Goal: Book appointment/travel/reservation

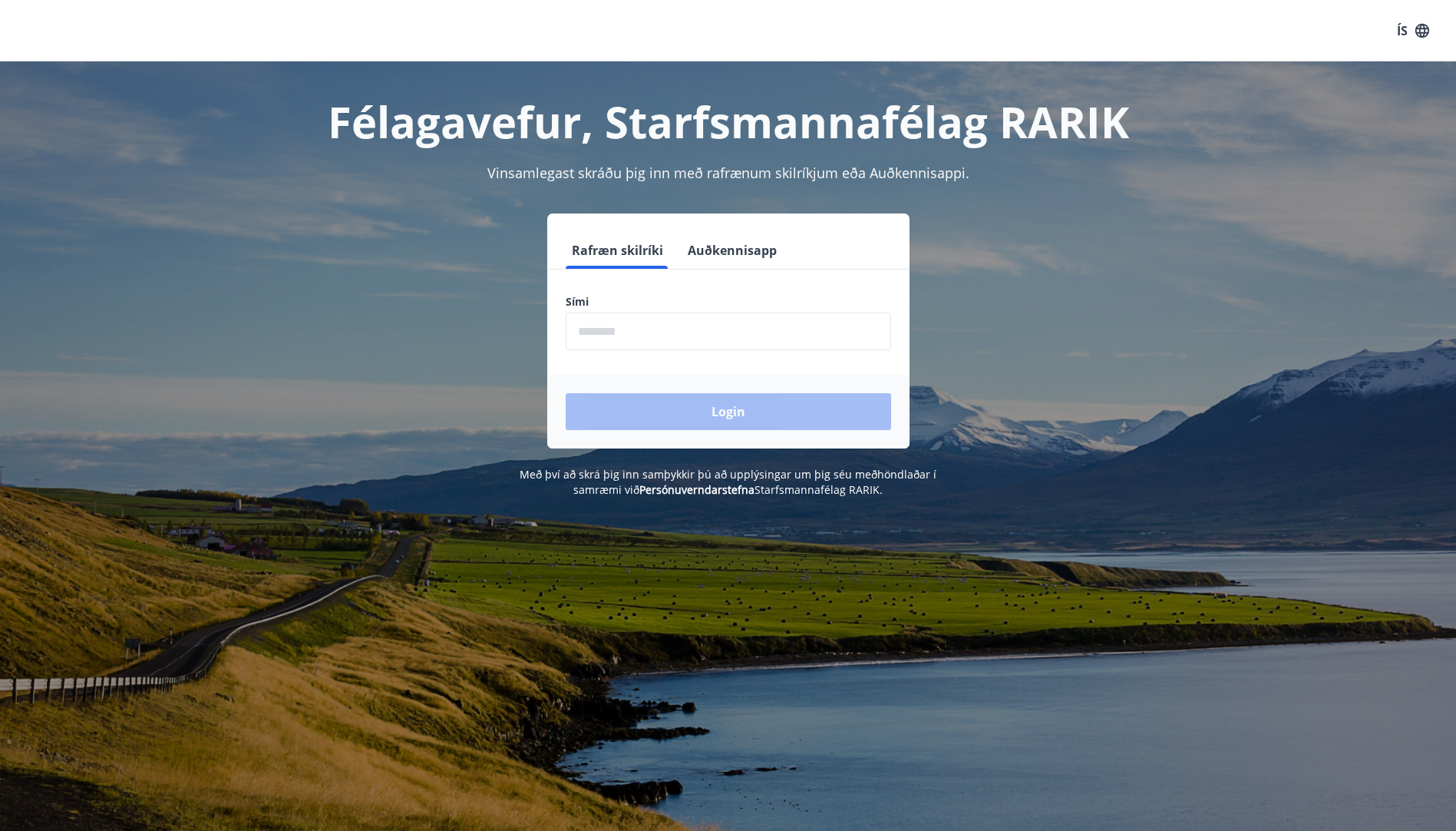
click at [691, 334] on input "phone" at bounding box center [729, 331] width 326 height 37
type input "********"
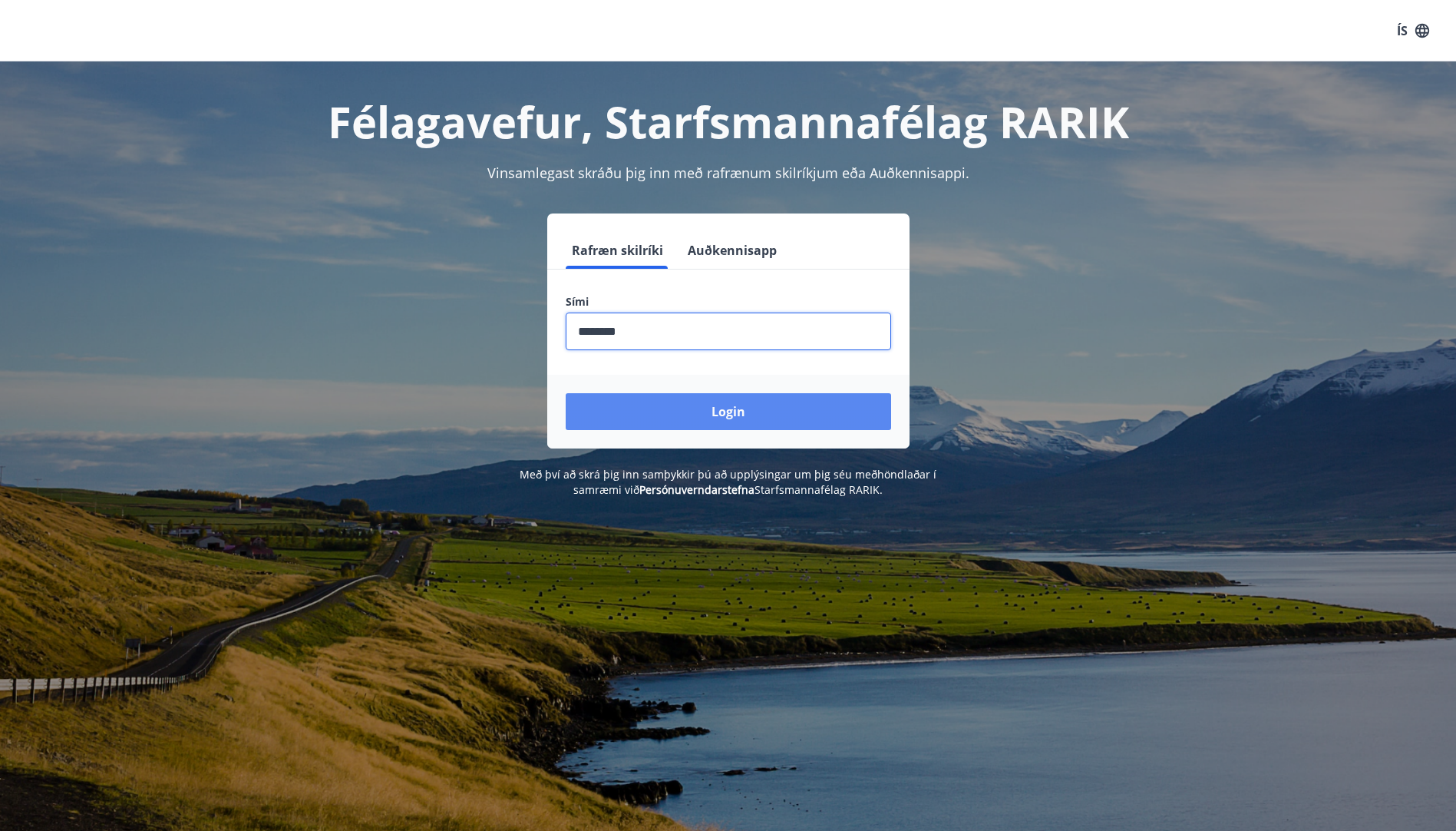
click at [679, 414] on button "Login" at bounding box center [729, 411] width 326 height 37
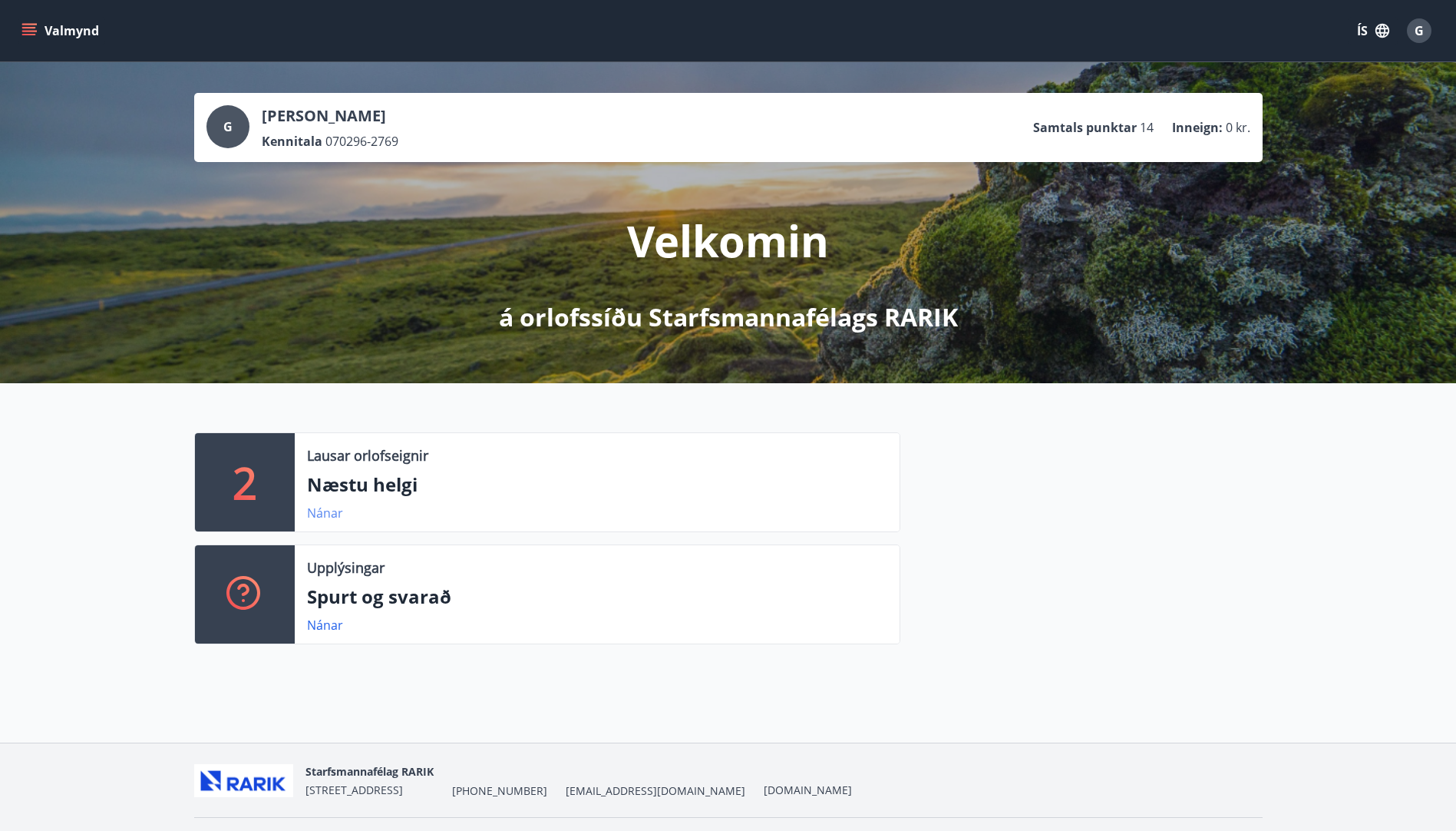
click at [329, 507] on link "Nánar" at bounding box center [325, 512] width 36 height 17
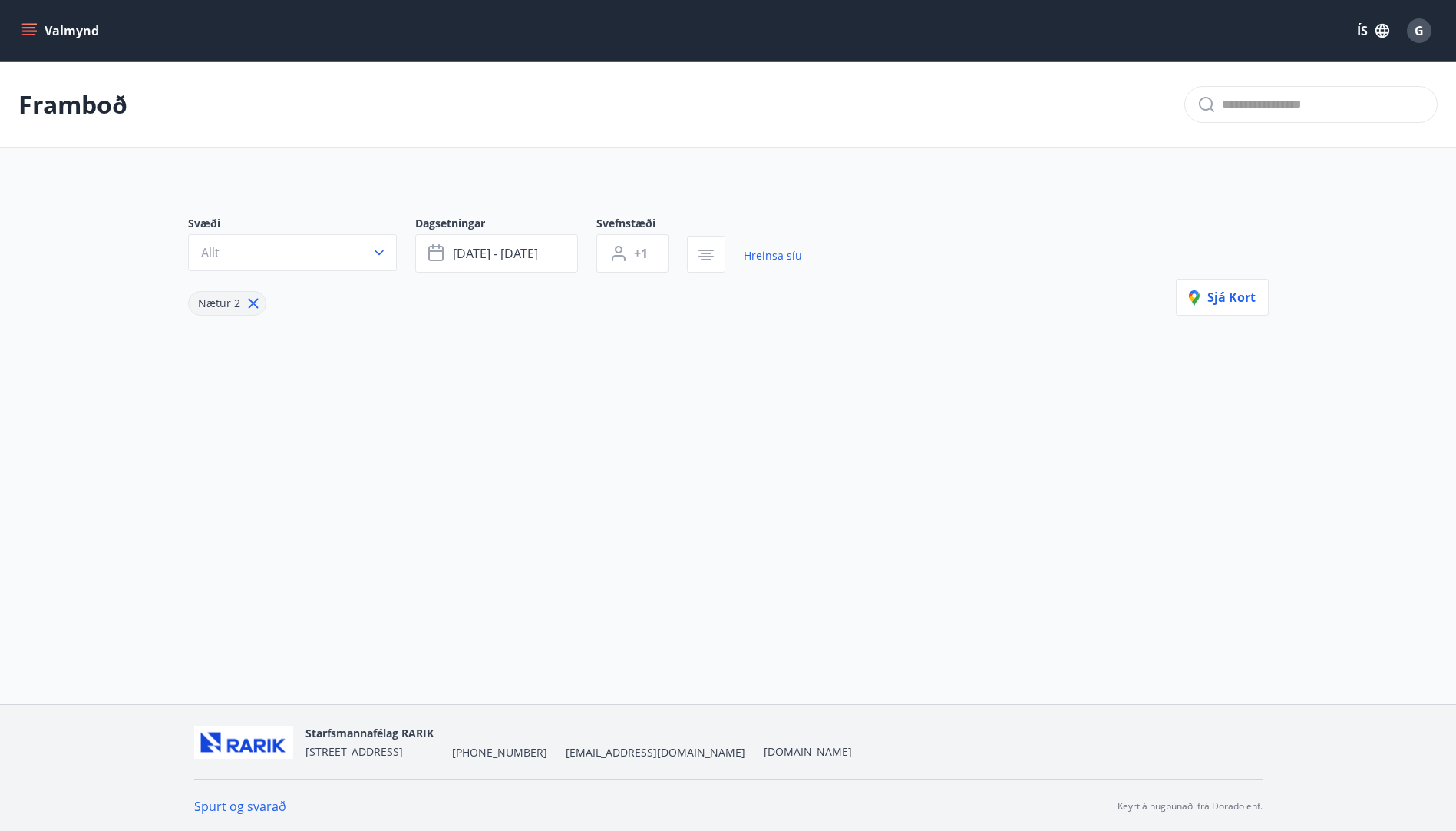
type input "*"
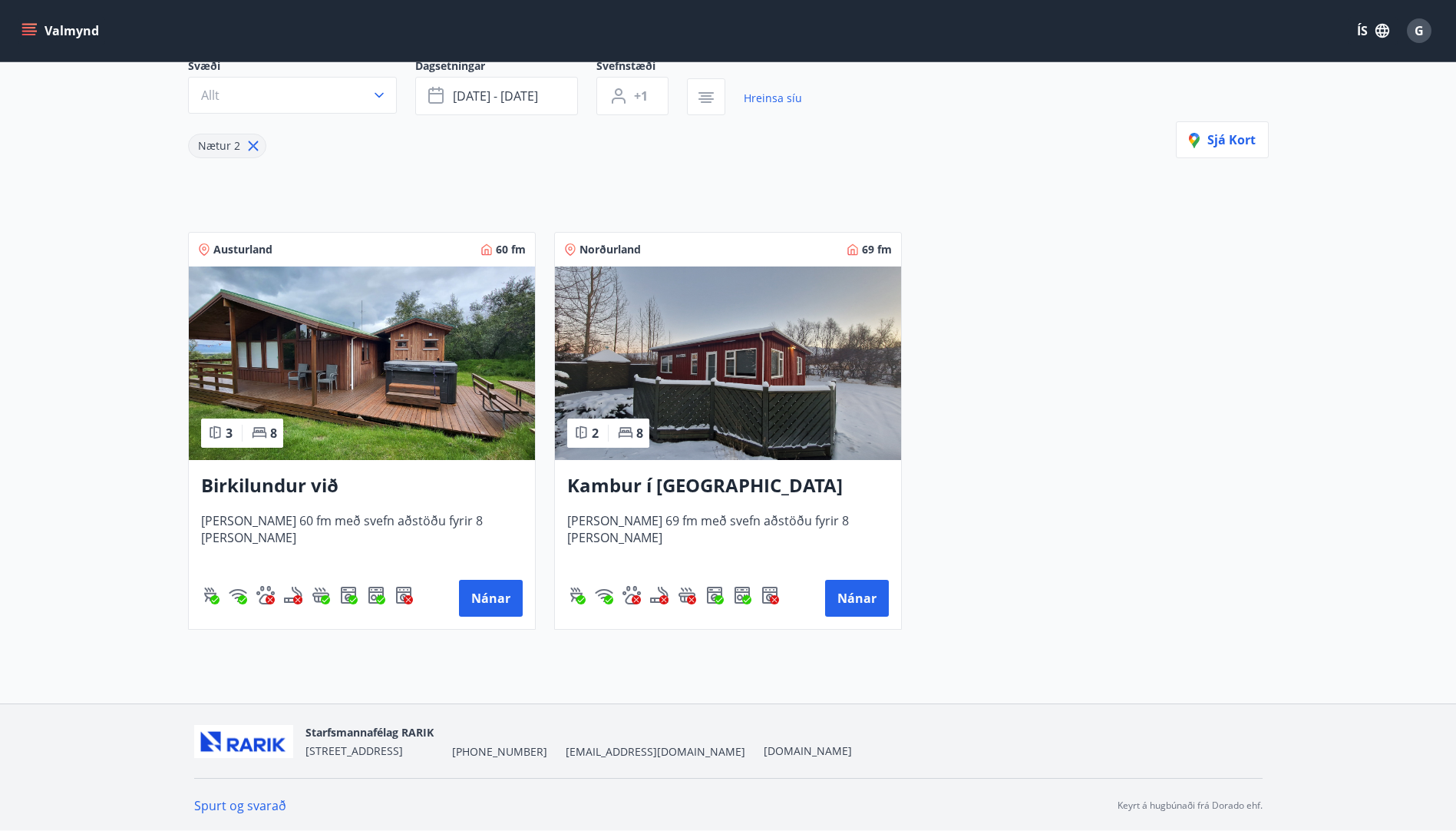
scroll to position [159, 0]
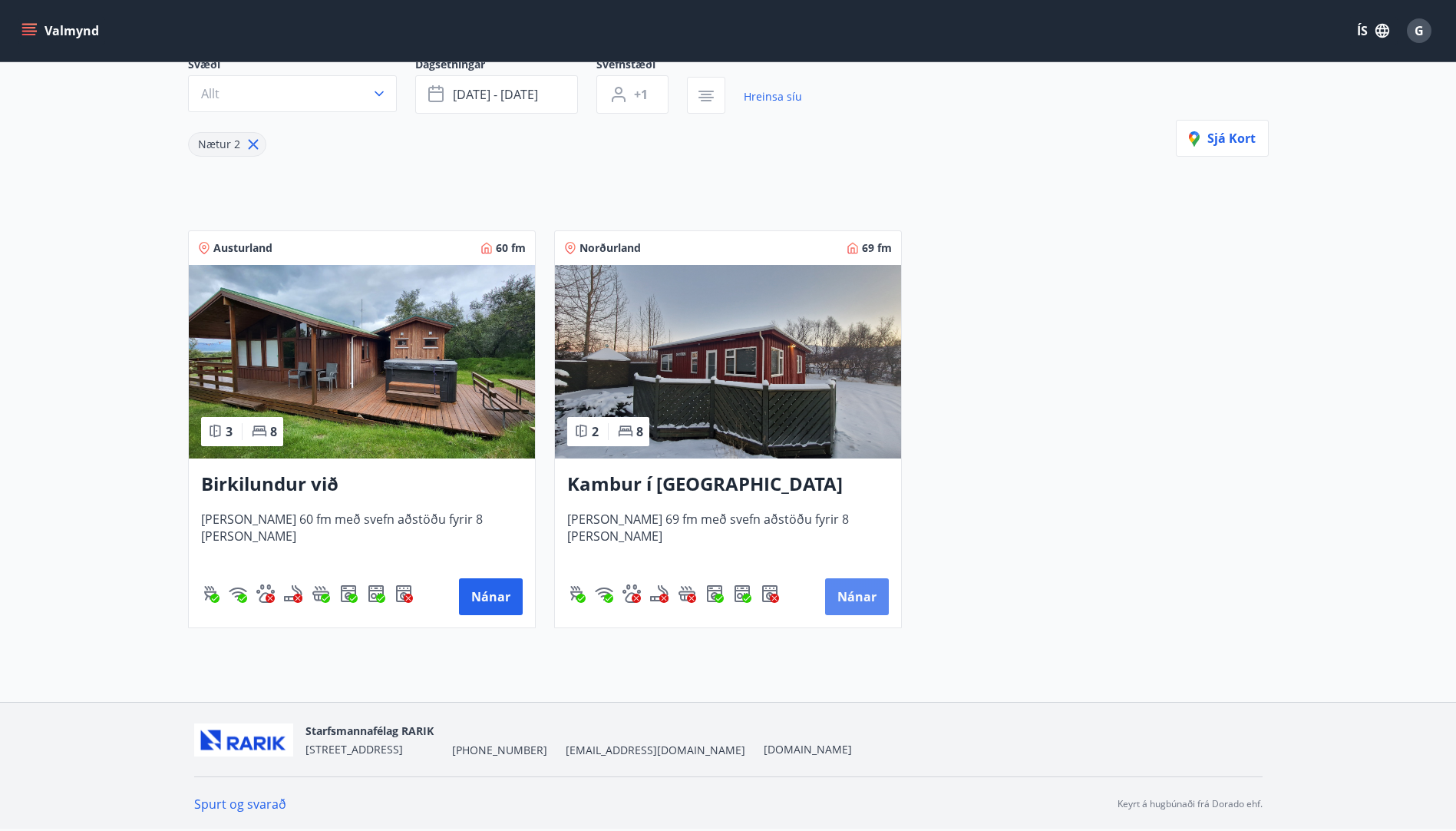
click at [866, 592] on button "Nánar" at bounding box center [856, 597] width 64 height 37
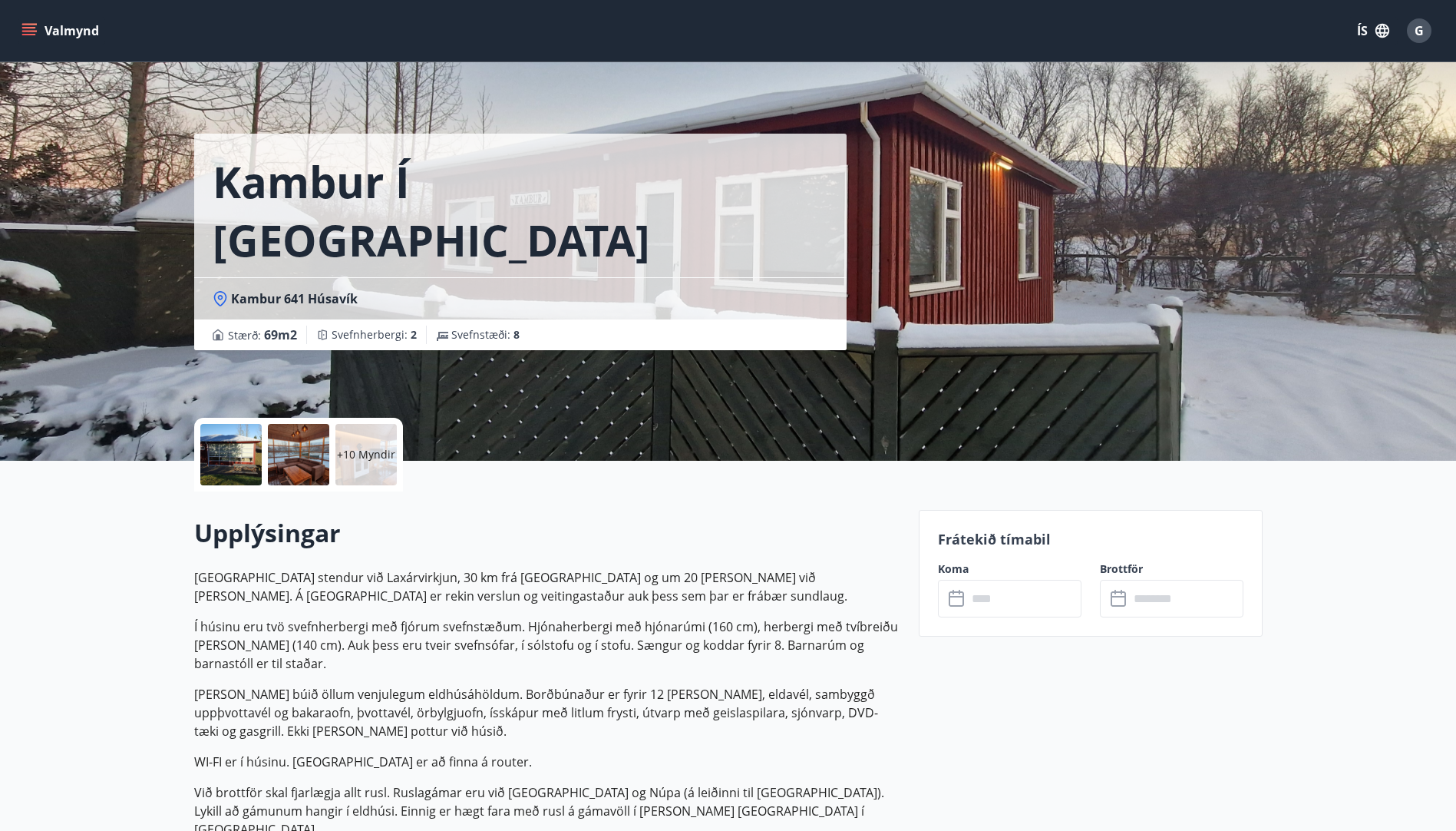
click at [244, 461] on div at bounding box center [231, 455] width 62 height 62
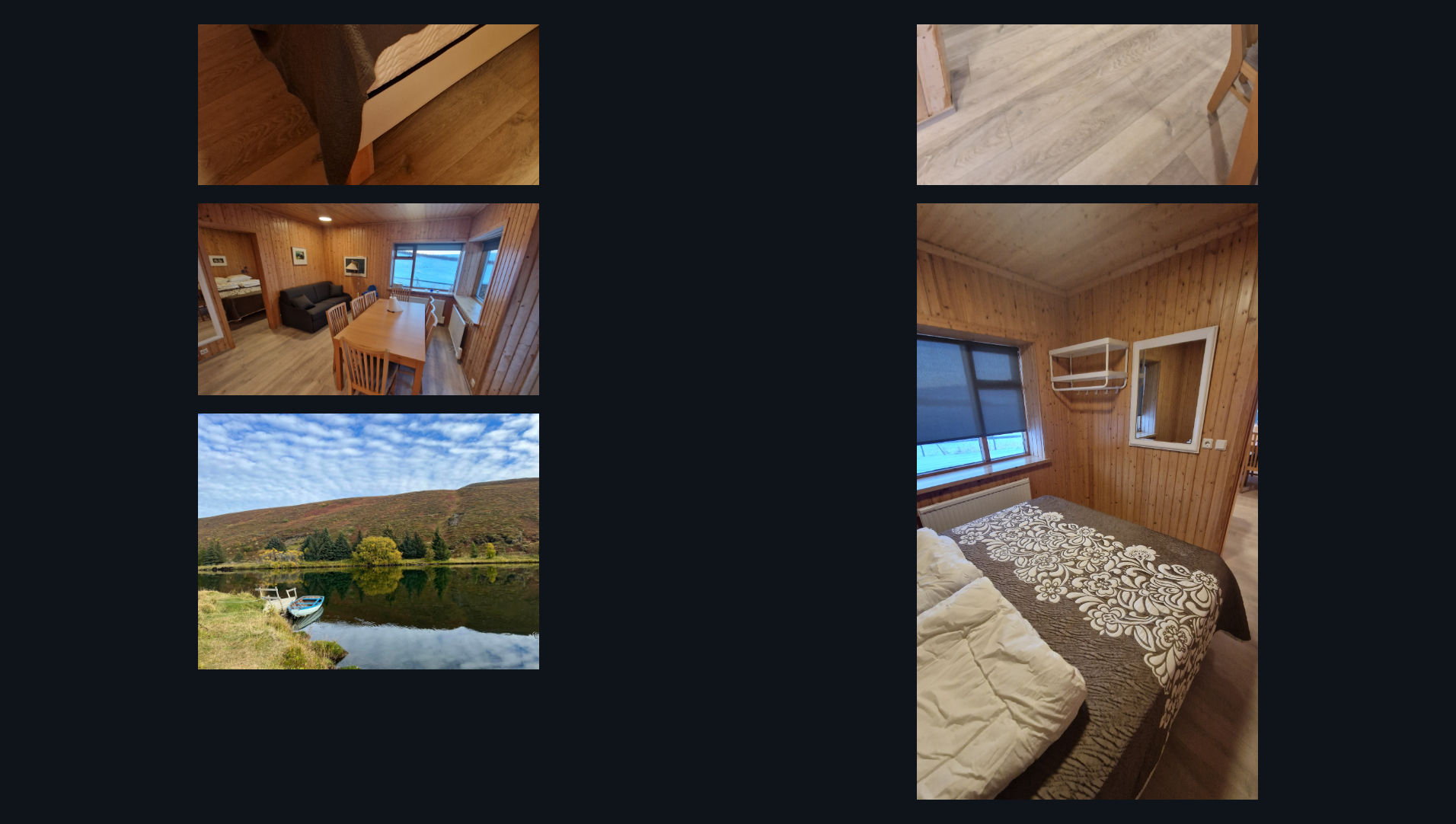
scroll to position [1565, 0]
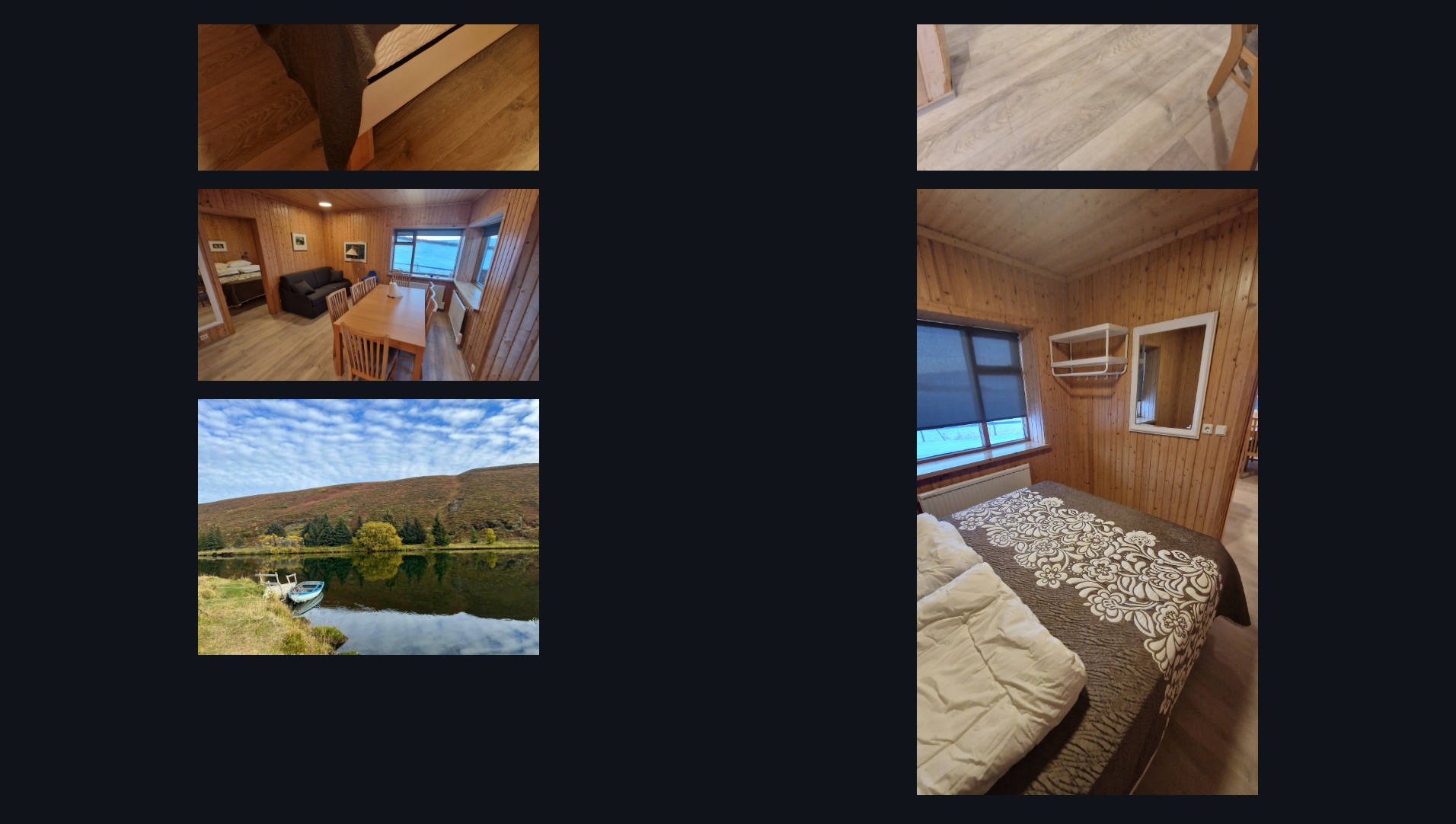
click at [306, 560] on img at bounding box center [368, 527] width 341 height 256
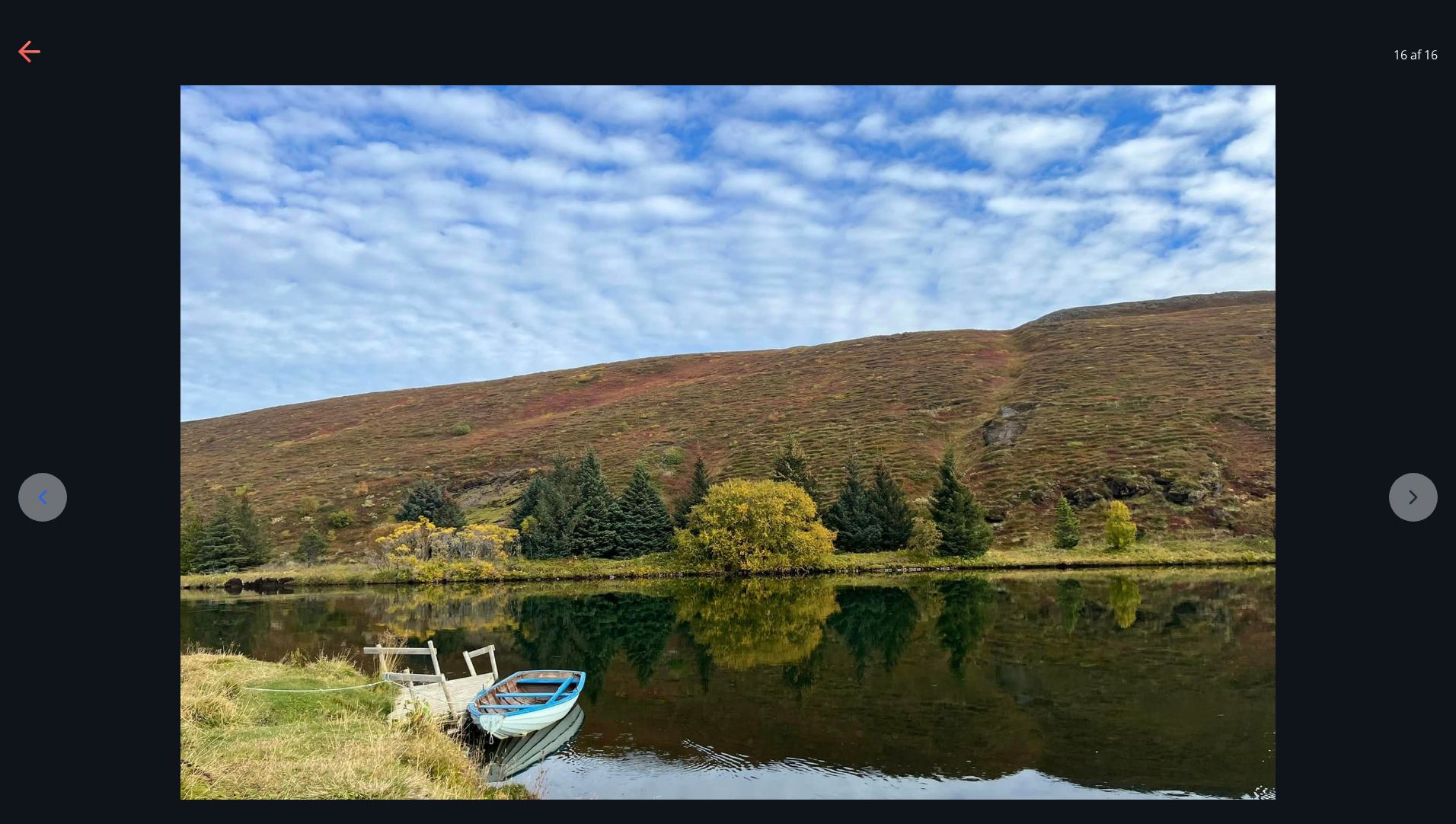
click at [1407, 501] on div at bounding box center [728, 496] width 1456 height 821
click at [34, 54] on icon at bounding box center [30, 53] width 24 height 24
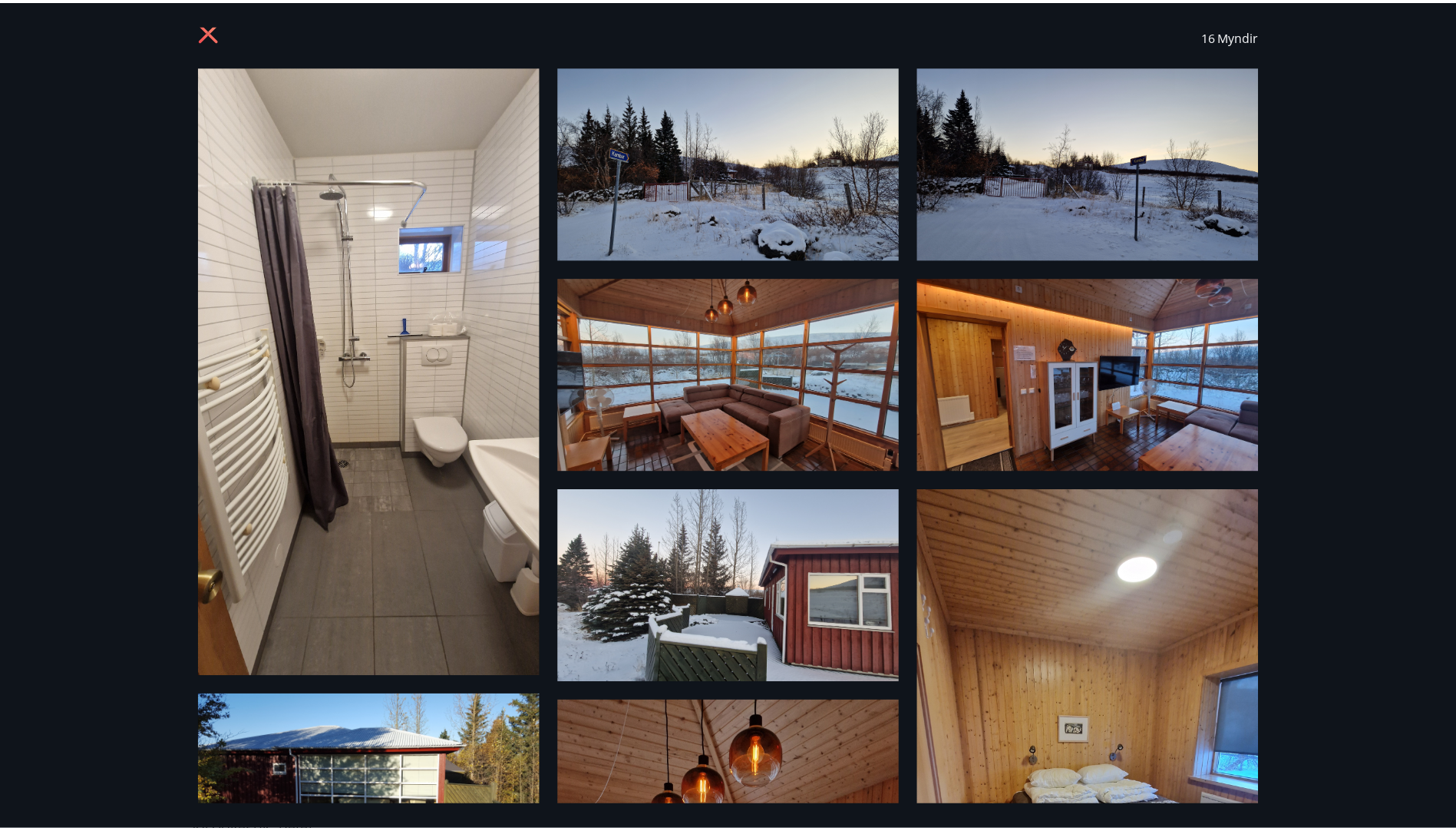
scroll to position [0, 0]
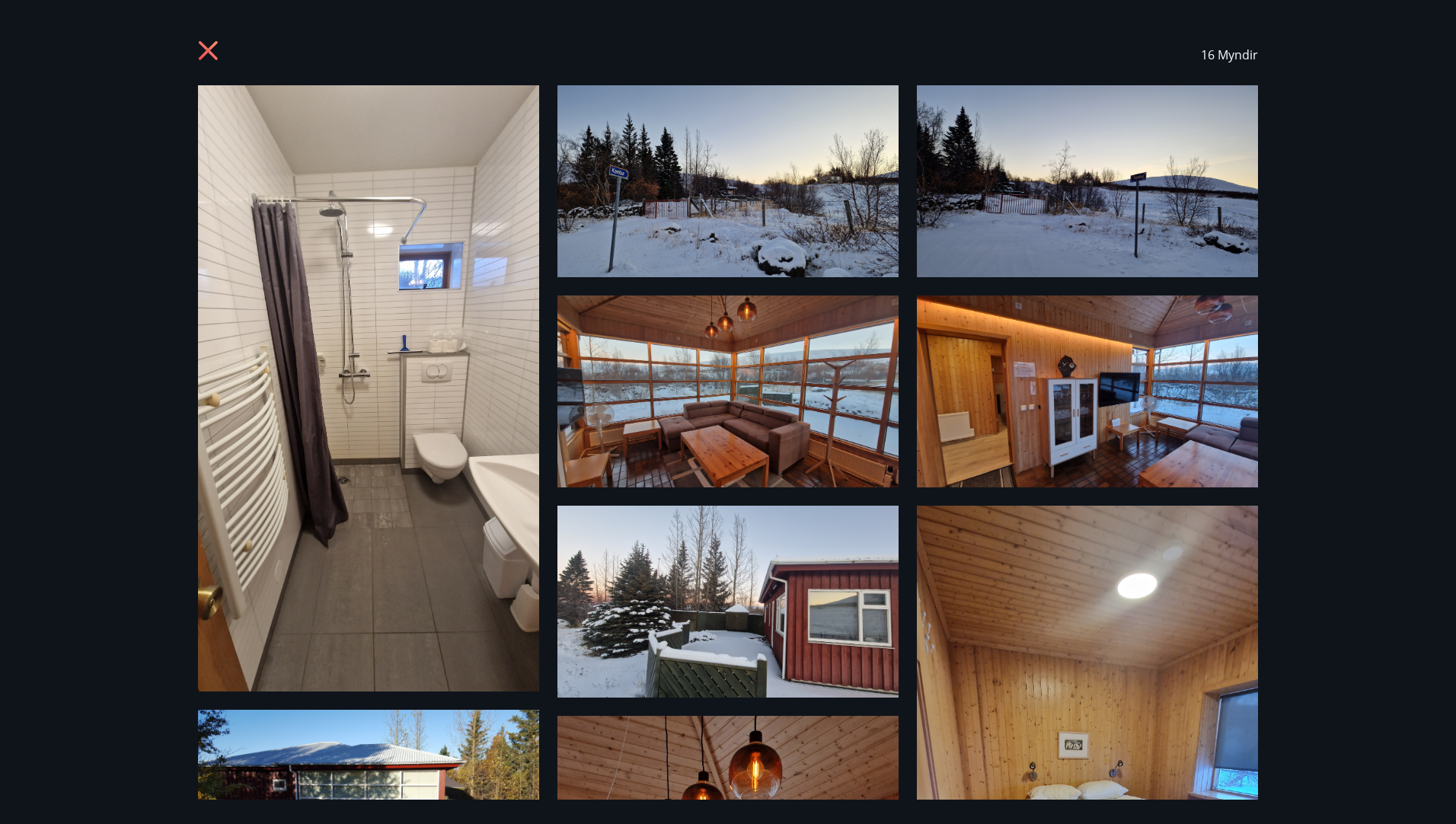
click at [203, 48] on icon at bounding box center [208, 51] width 19 height 19
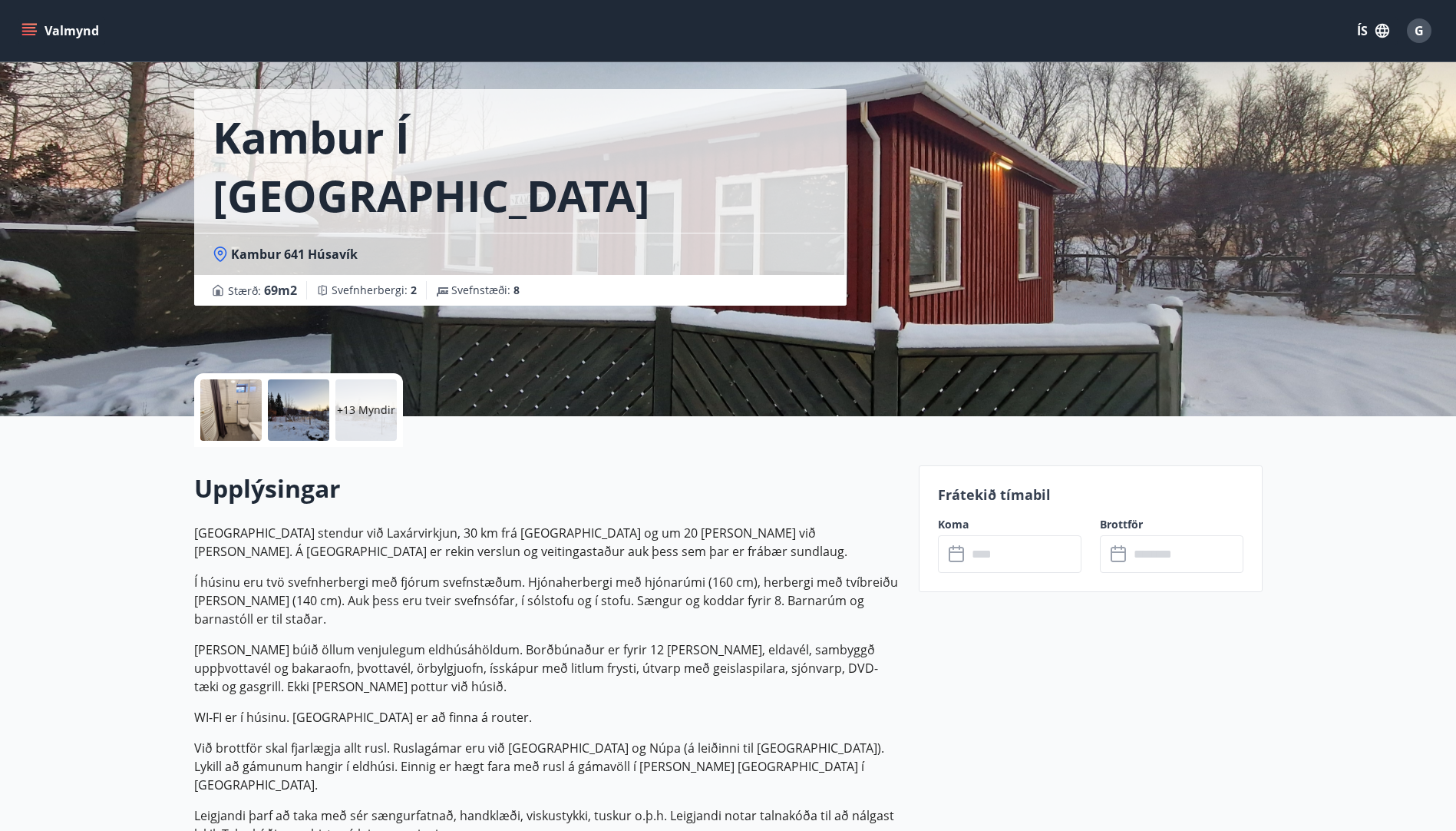
scroll to position [77, 0]
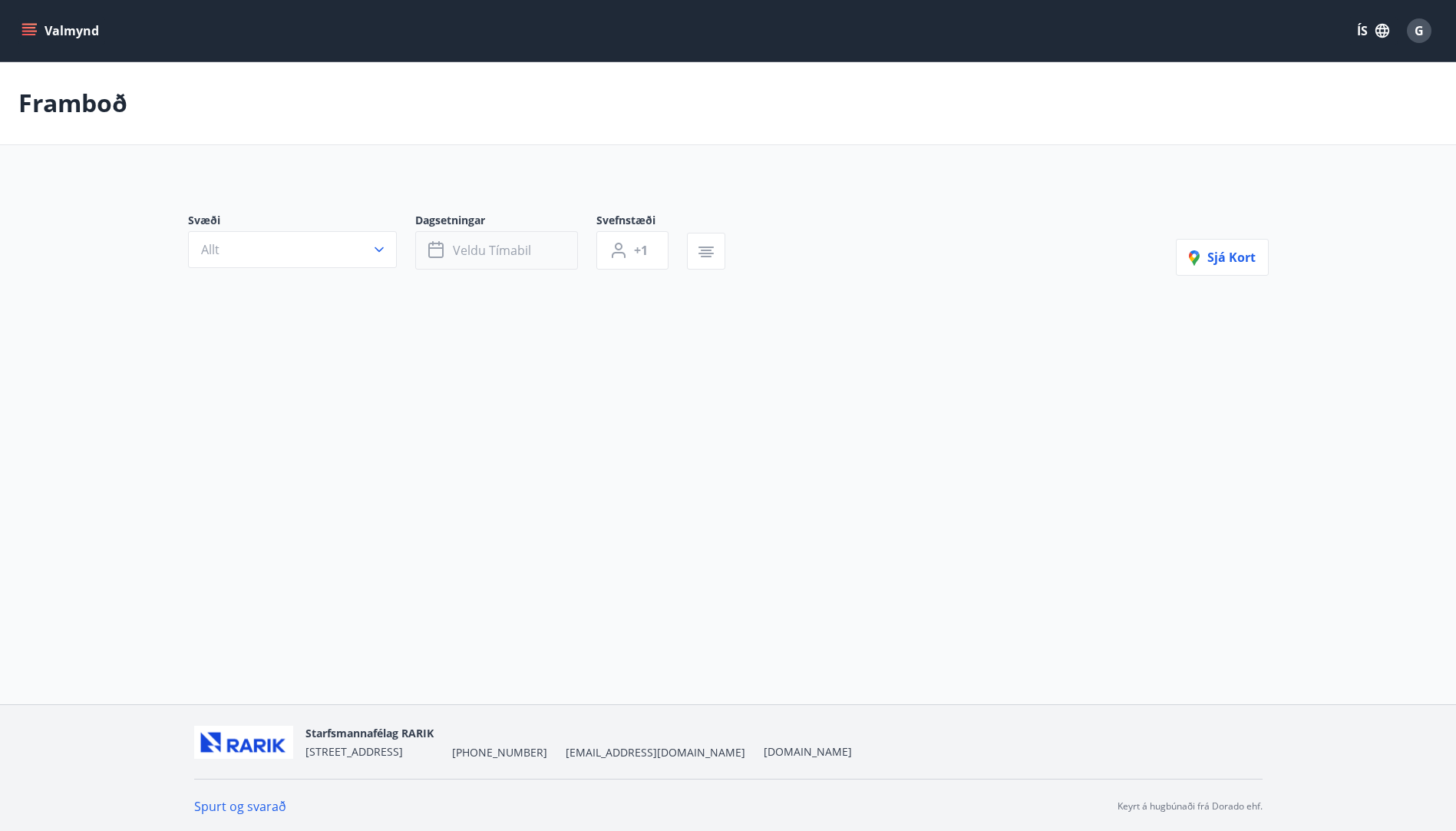
type input "*"
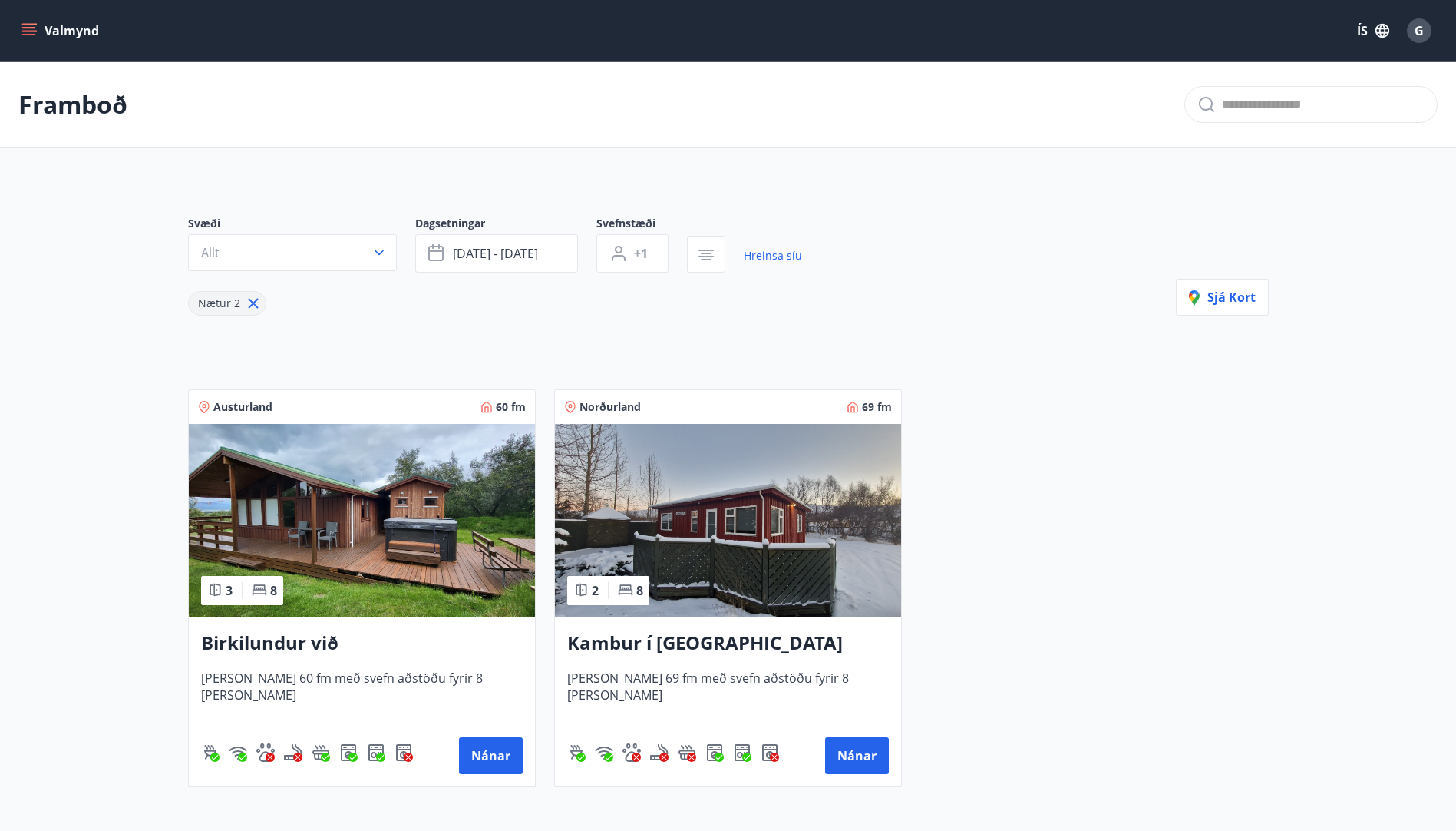
click at [321, 637] on h3 "Birkilundur við Egilsstaði" at bounding box center [361, 644] width 321 height 28
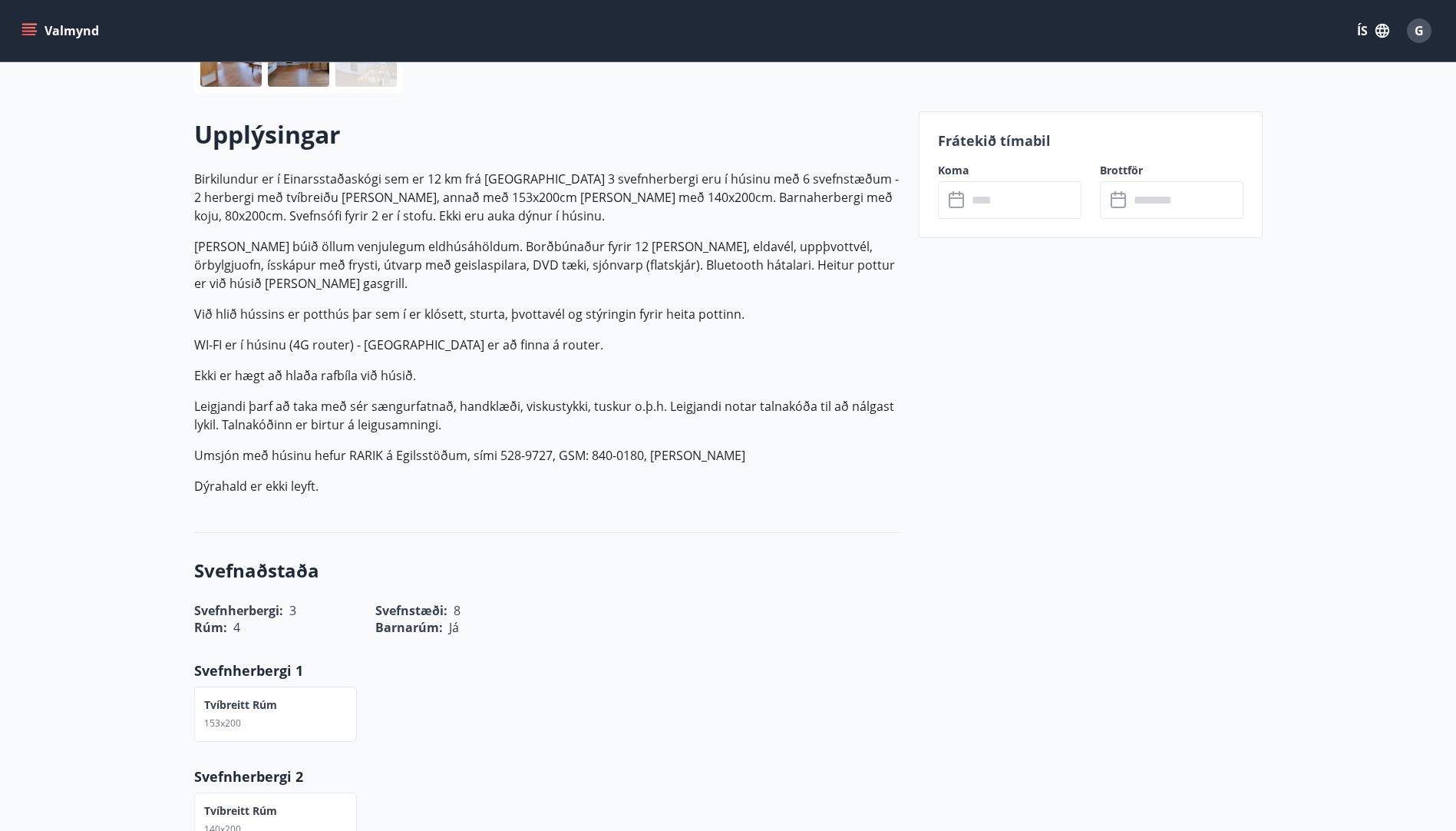
scroll to position [537, 0]
